Goal: Information Seeking & Learning: Learn about a topic

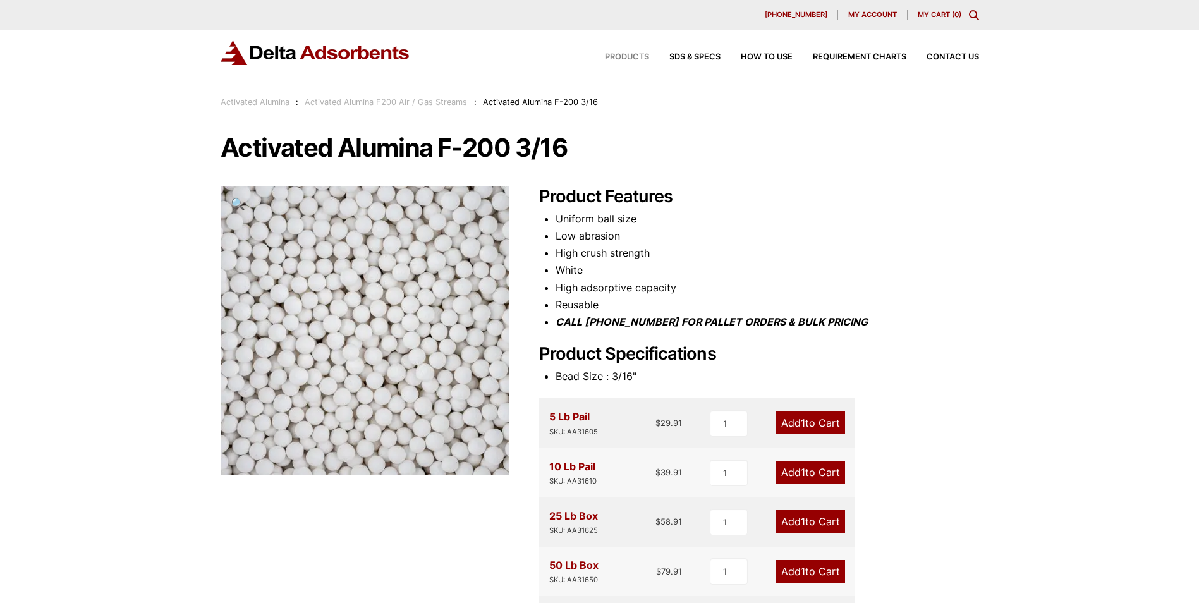
click at [621, 58] on span "Products" at bounding box center [627, 57] width 44 height 8
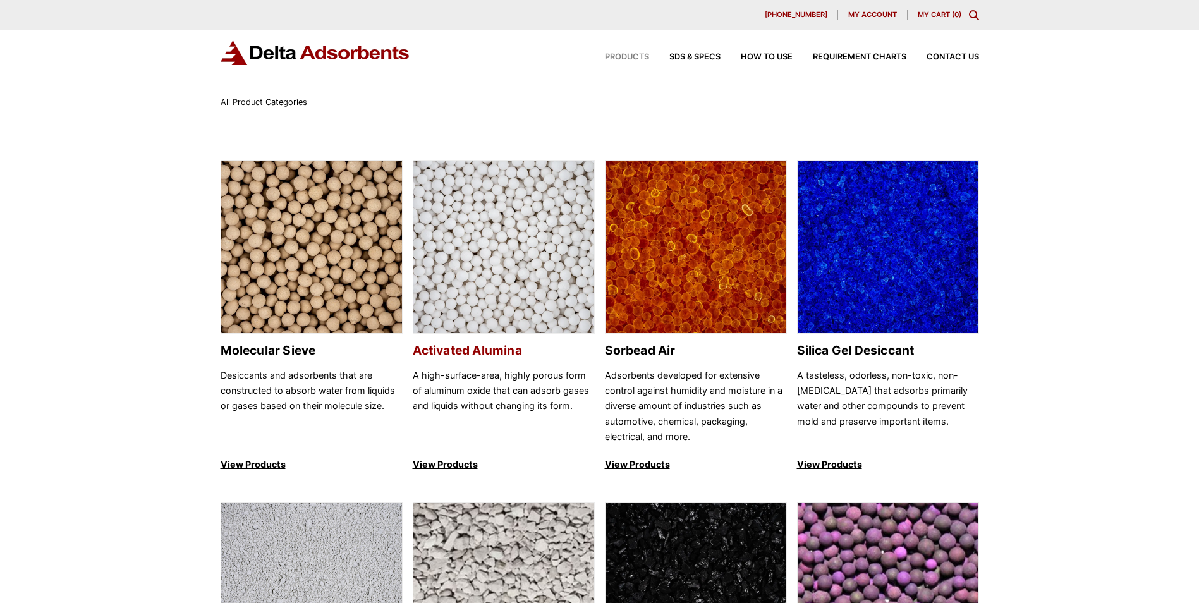
click at [521, 233] on img at bounding box center [503, 248] width 181 height 174
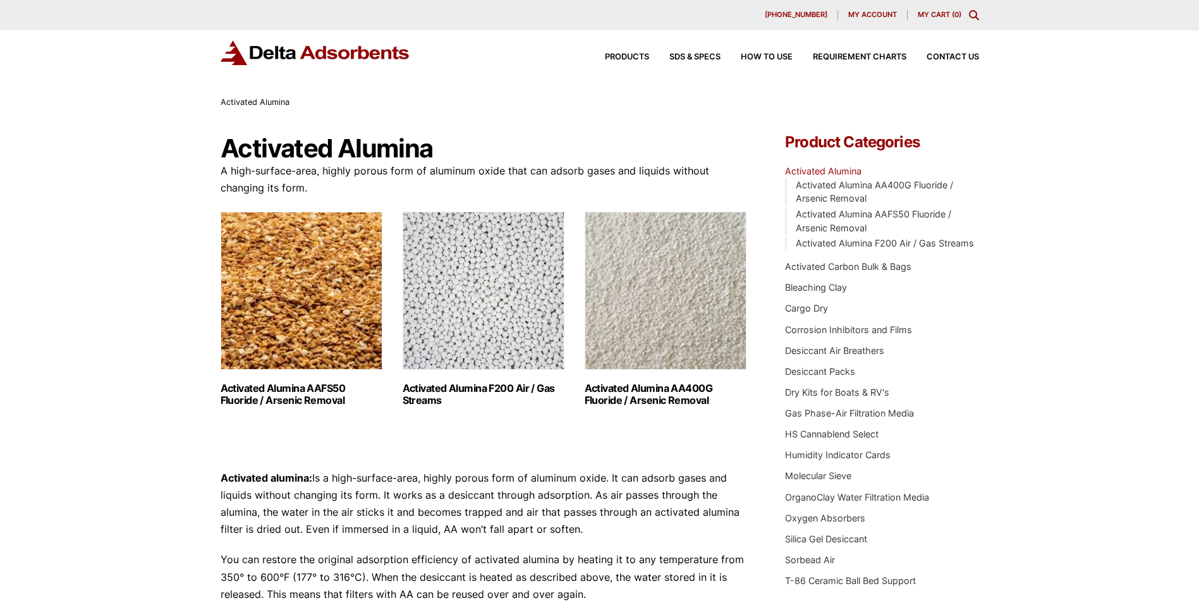
click at [456, 389] on h2 "Activated Alumina F200 Air / Gas Streams (3)" at bounding box center [484, 394] width 162 height 24
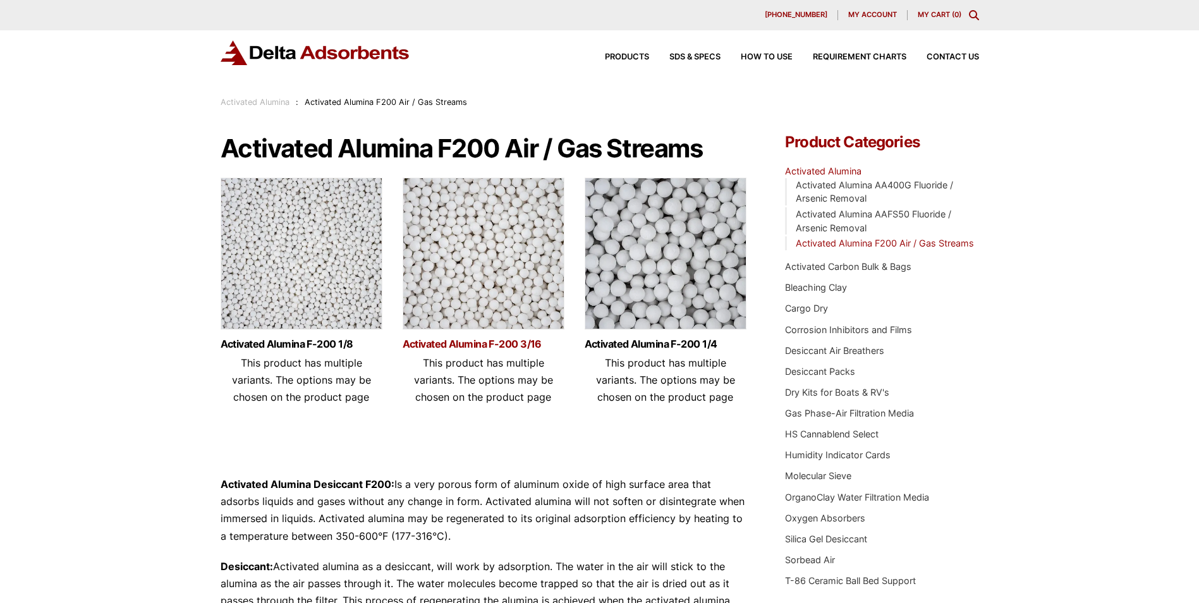
click at [465, 343] on link "Activated Alumina F-200 3/16" at bounding box center [484, 344] width 162 height 11
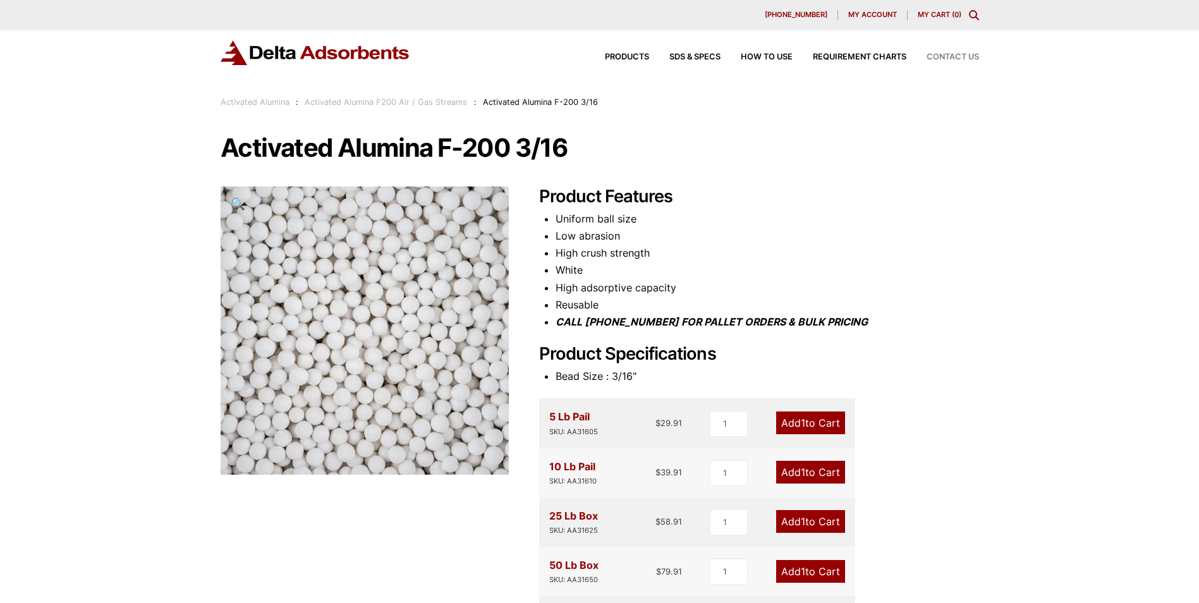
click at [956, 56] on span "Contact Us" at bounding box center [952, 57] width 52 height 8
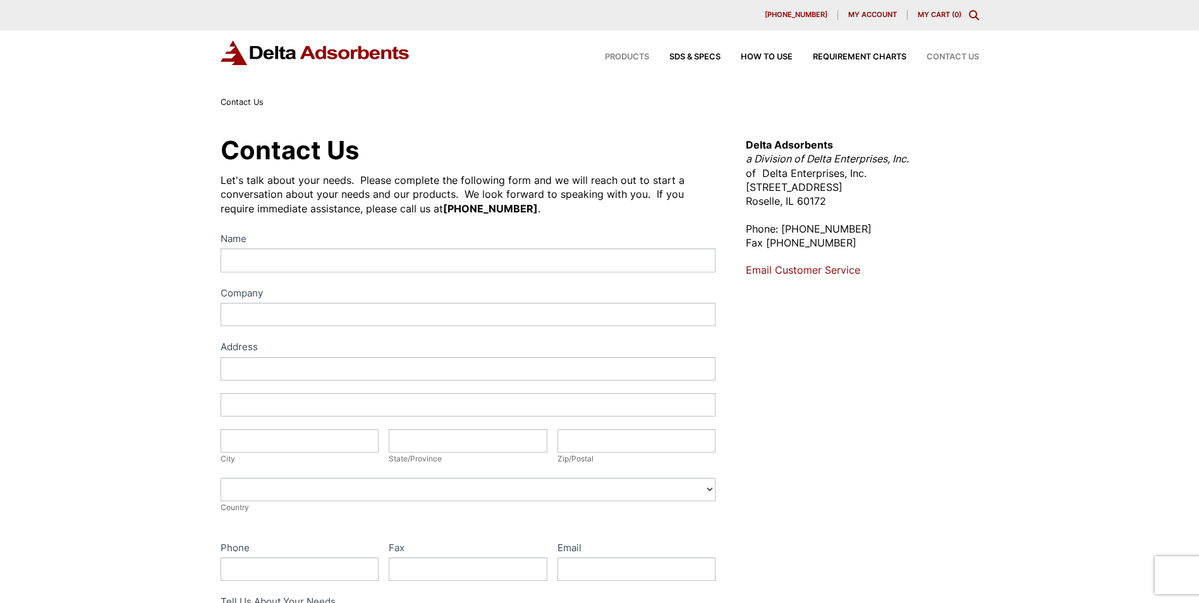
click at [621, 56] on span "Products" at bounding box center [627, 57] width 44 height 8
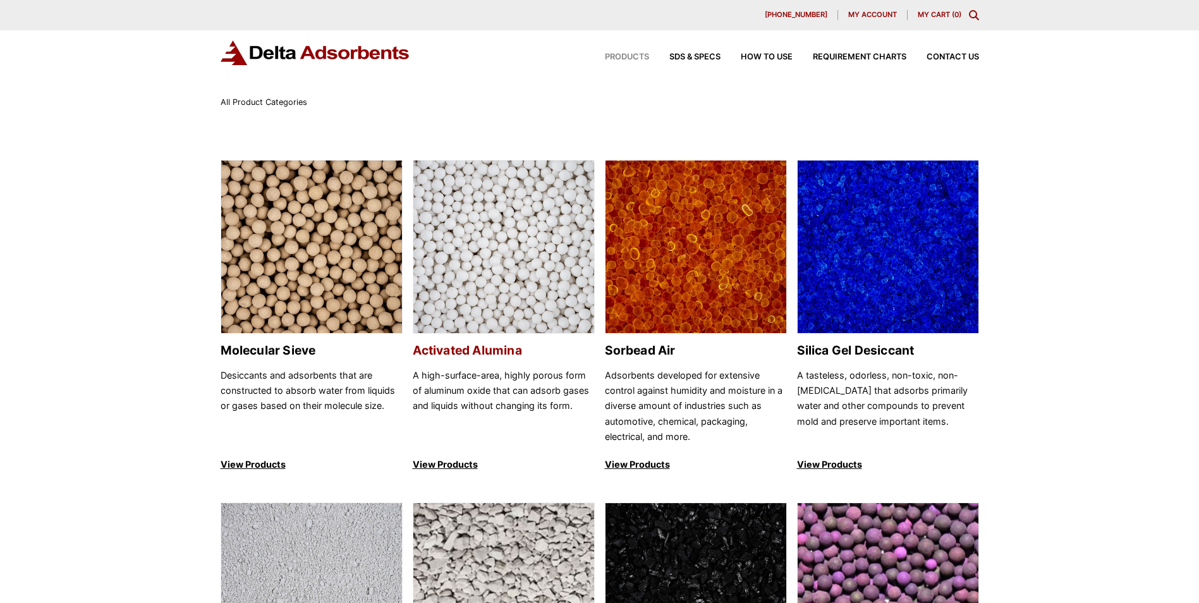
click at [495, 229] on img at bounding box center [503, 248] width 181 height 174
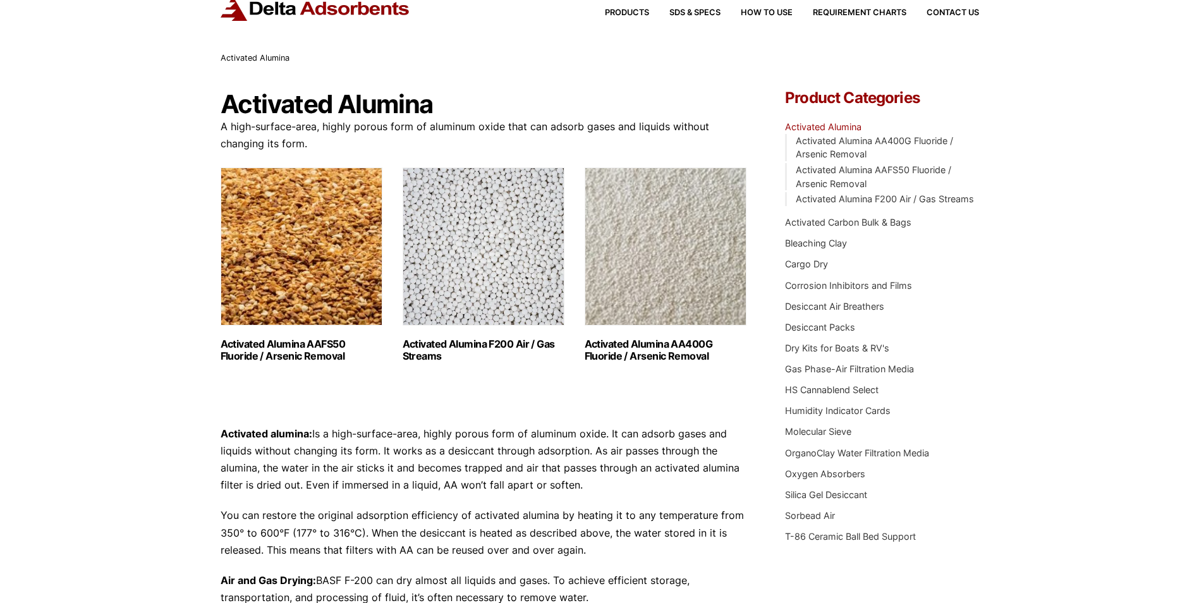
scroll to position [63, 0]
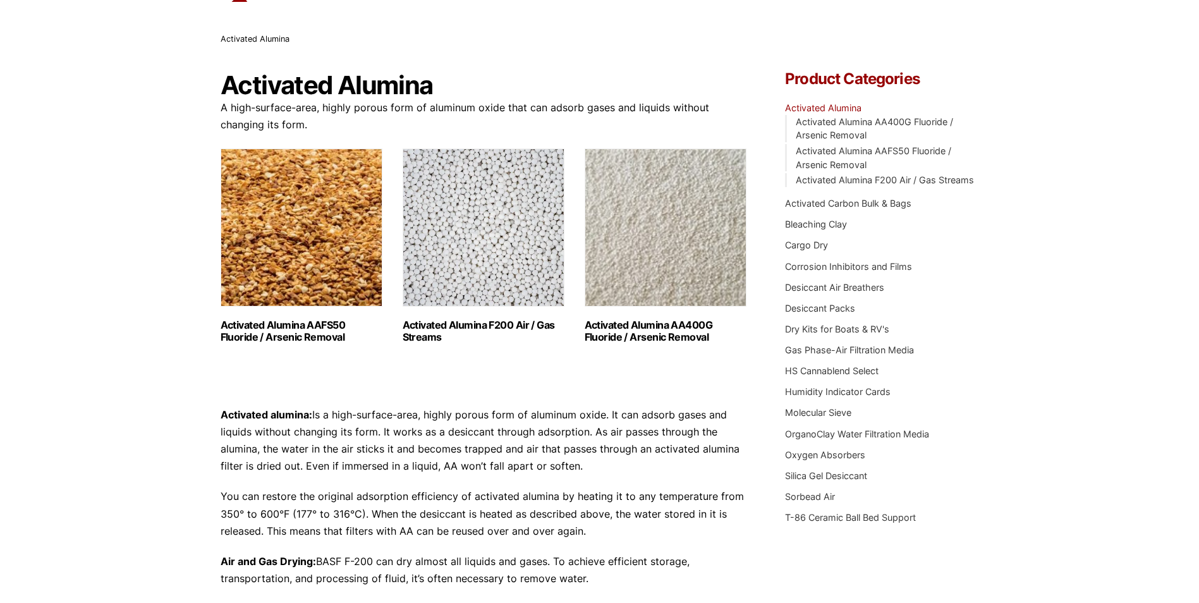
click at [471, 325] on h2 "Activated Alumina F200 Air / Gas Streams (3)" at bounding box center [484, 331] width 162 height 24
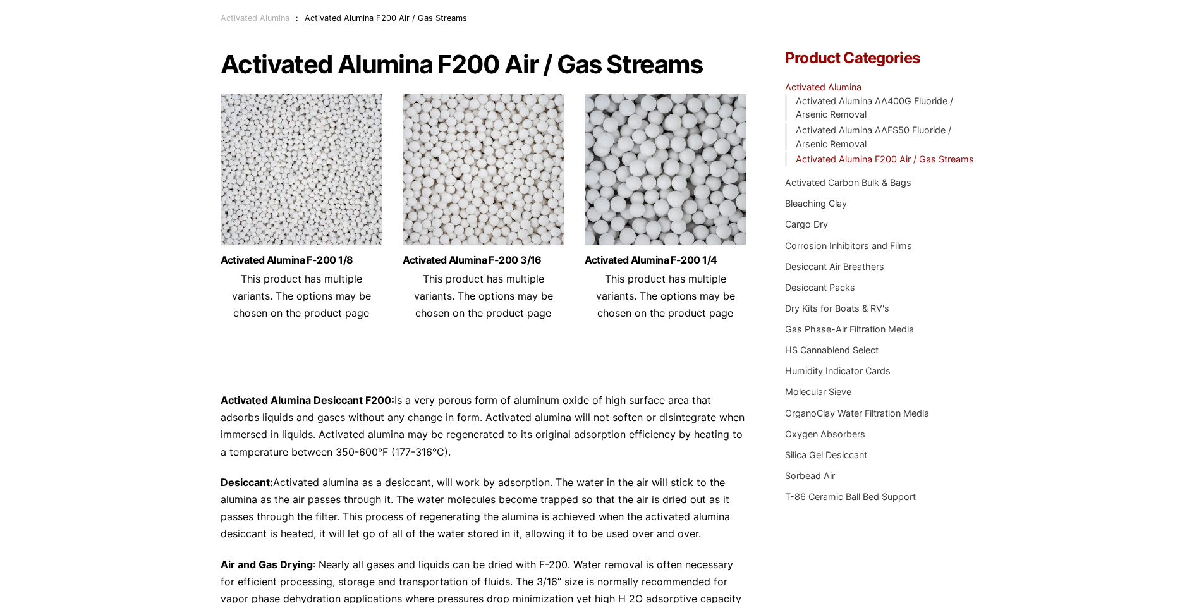
scroll to position [126, 0]
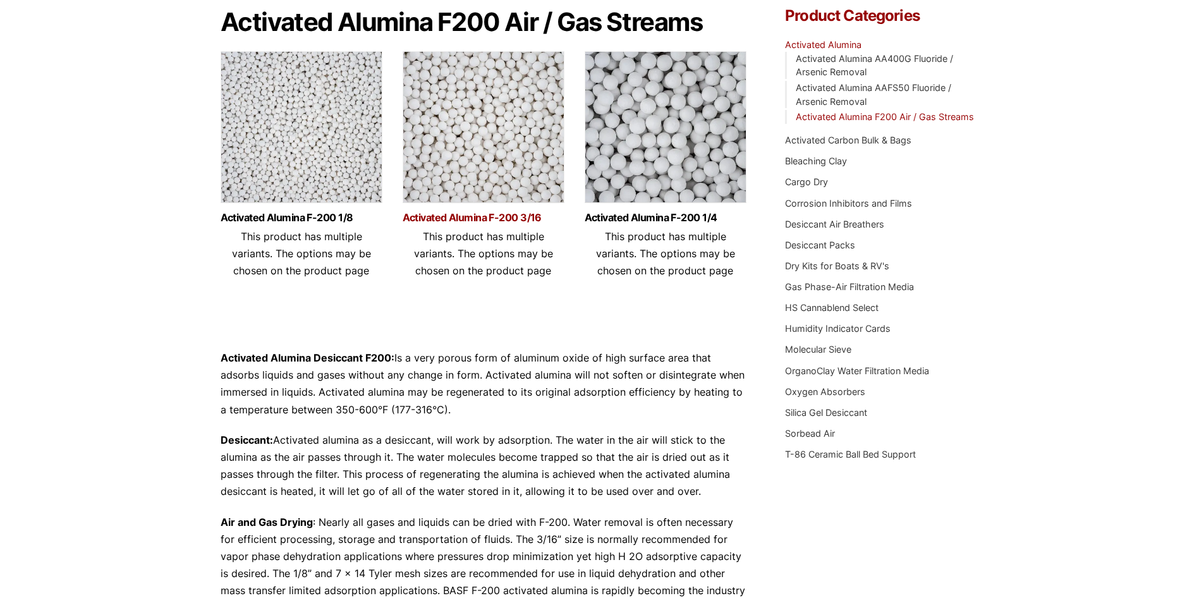
click at [487, 215] on link "Activated Alumina F-200 3/16" at bounding box center [484, 217] width 162 height 11
